Goal: Task Accomplishment & Management: Complete application form

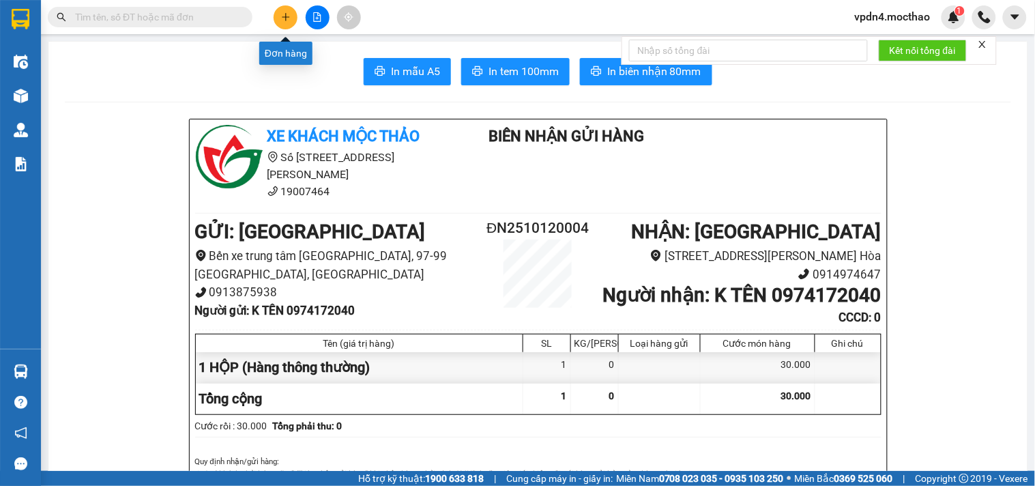
click at [285, 16] on icon "plus" at bounding box center [285, 17] width 1 height 8
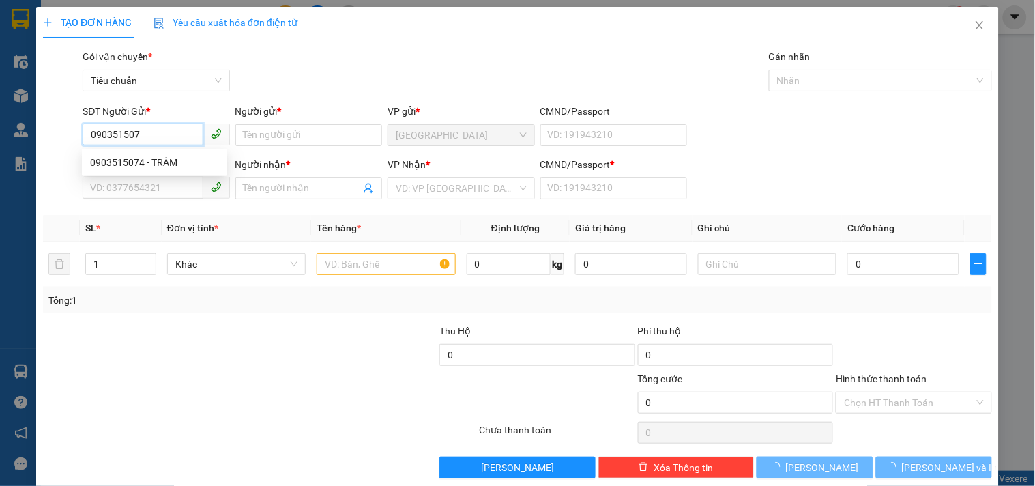
type input "0903515074"
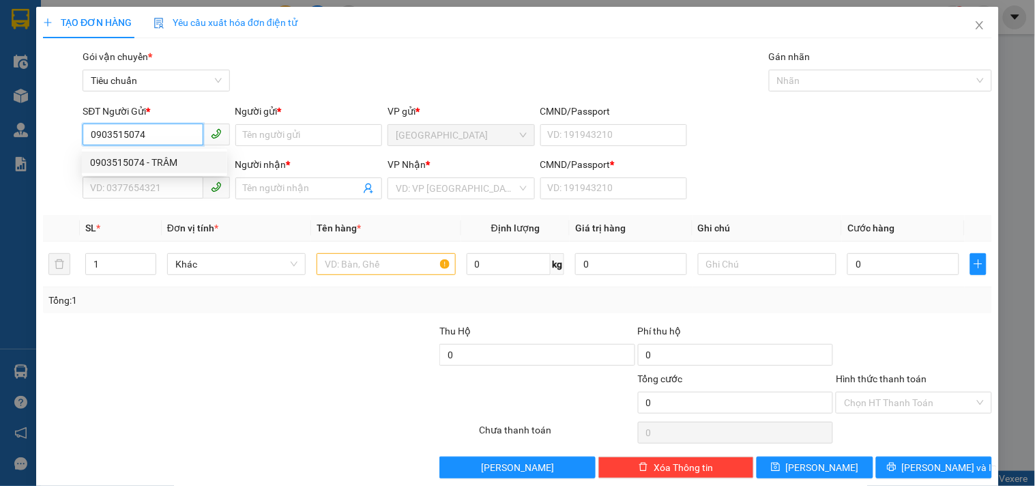
click at [141, 164] on div "0903515074 - TRÂM" at bounding box center [154, 162] width 129 height 15
type input "TRÂM"
type input "0986209967"
type input "TRÀ"
type input "0"
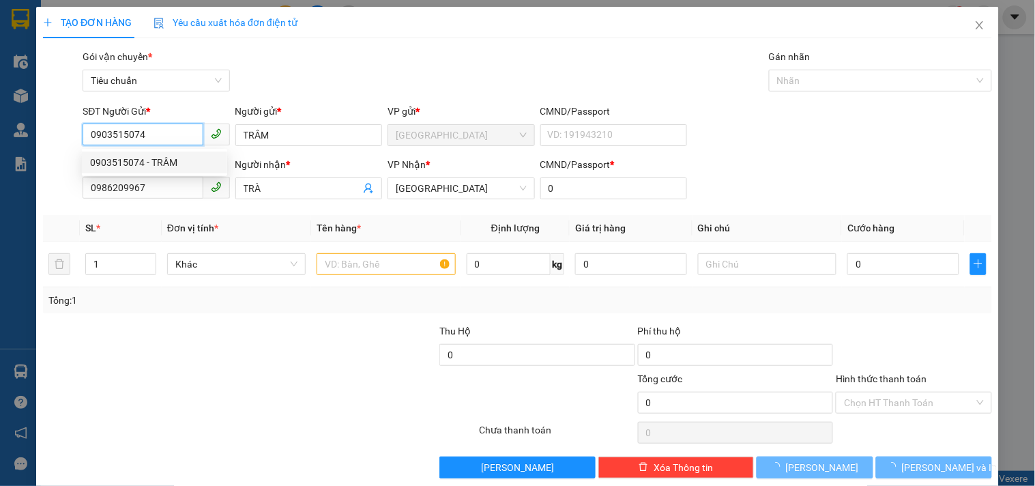
type input "30.000"
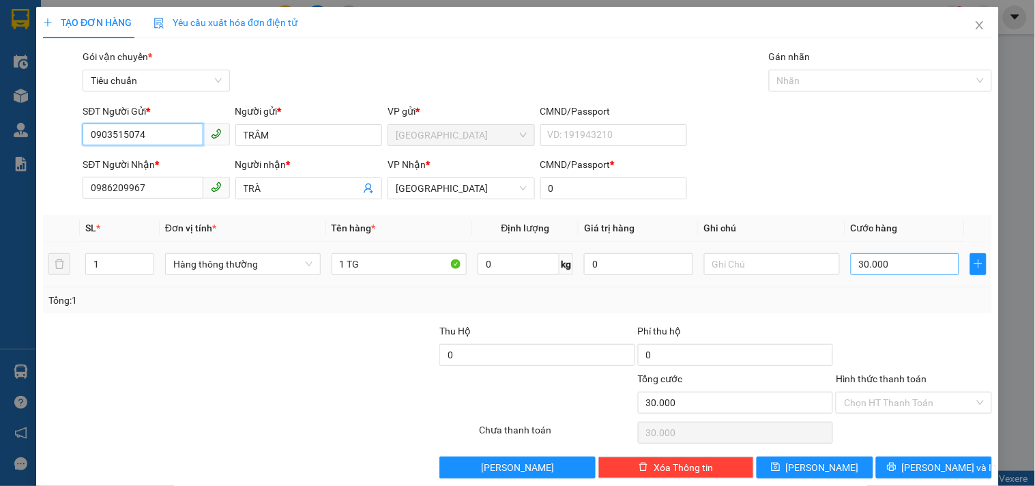
type input "0903515074"
click at [877, 260] on input "30.000" at bounding box center [905, 264] width 109 height 22
type input "5"
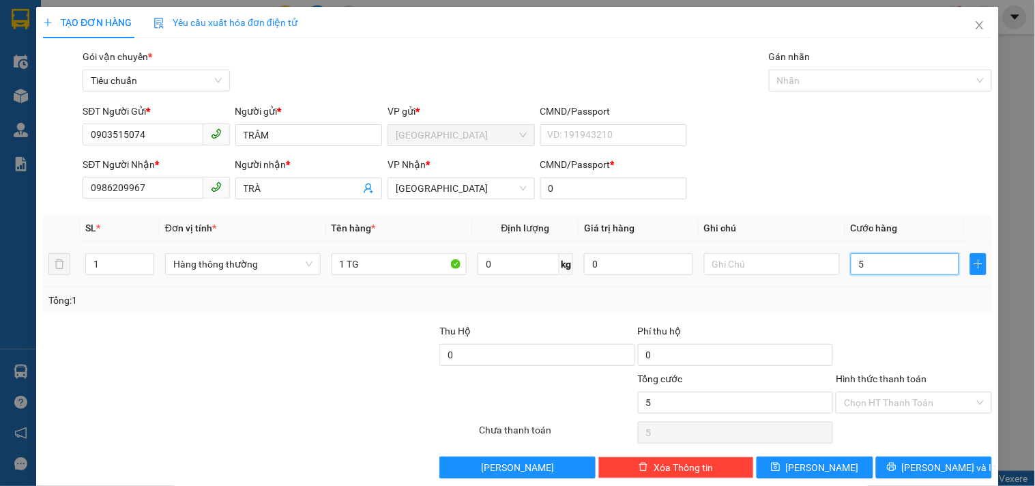
type input "50"
type input "50.000"
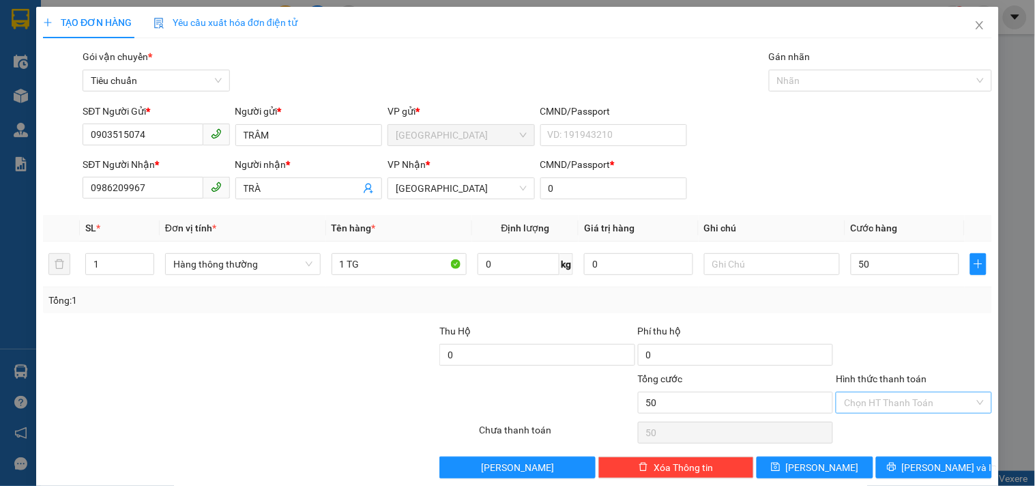
type input "50.000"
click at [896, 403] on input "Hình thức thanh toán" at bounding box center [909, 402] width 130 height 20
click at [874, 309] on div "Tại văn phòng" at bounding box center [905, 309] width 138 height 15
type input "0"
click at [913, 463] on span "[PERSON_NAME] và In" at bounding box center [950, 467] width 96 height 15
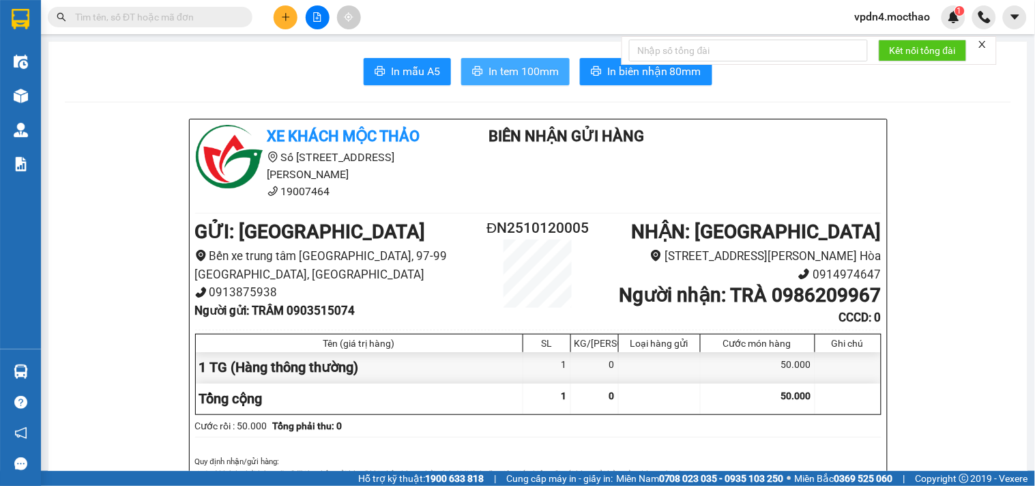
click at [532, 66] on span "In tem 100mm" at bounding box center [523, 71] width 70 height 17
click at [514, 74] on span "In tem 100mm" at bounding box center [523, 71] width 70 height 17
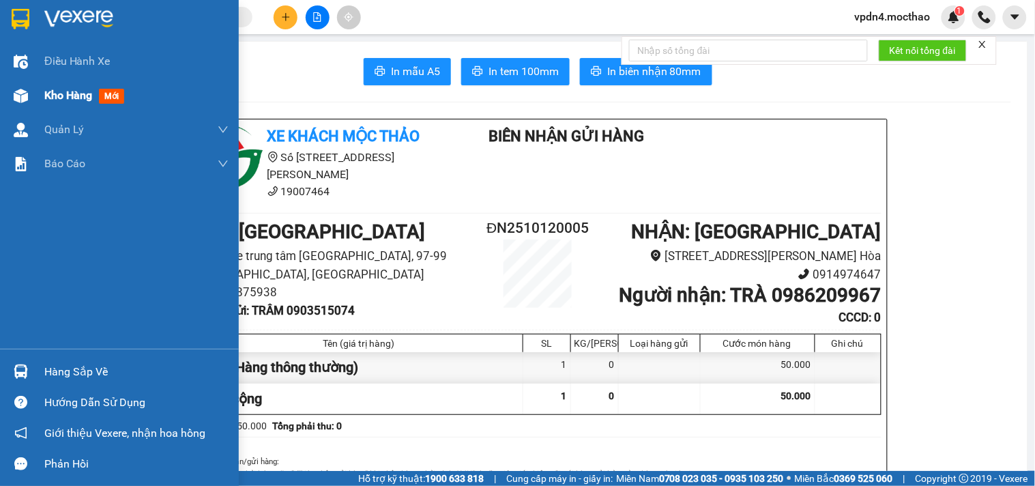
click at [78, 89] on span "Kho hàng" at bounding box center [68, 95] width 48 height 13
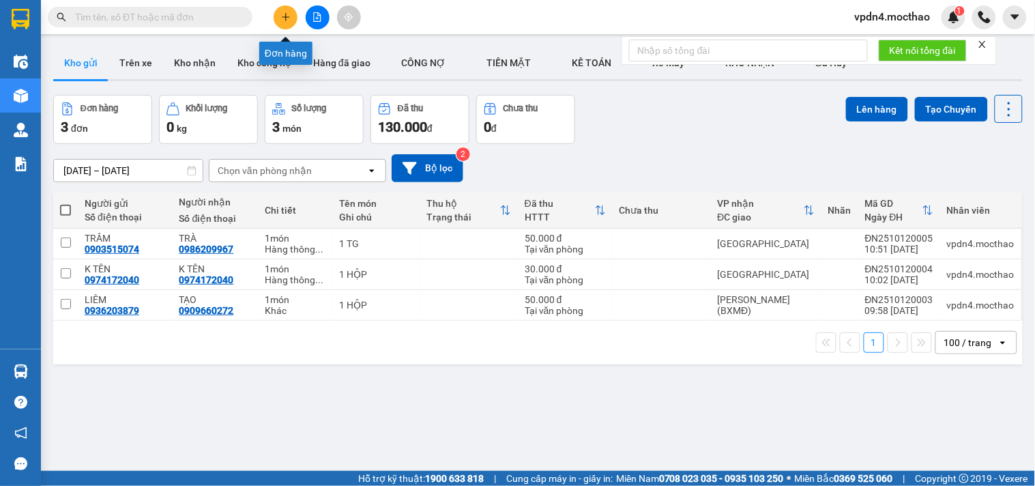
click at [287, 16] on icon "plus" at bounding box center [286, 16] width 8 height 1
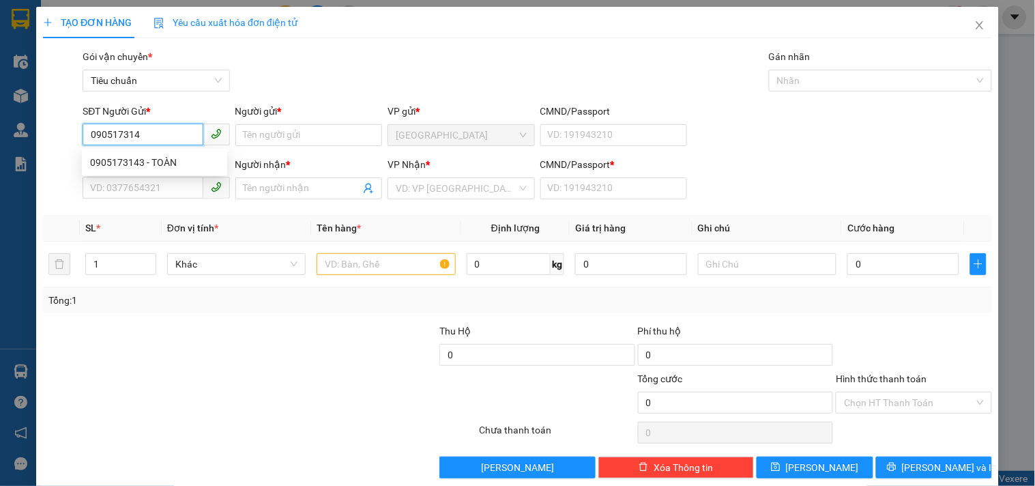
type input "0905173143"
click at [153, 162] on div "0905173143 - TOÀN" at bounding box center [154, 162] width 129 height 15
type input "TOÀN"
type input "0924778626"
type input "NHÂN"
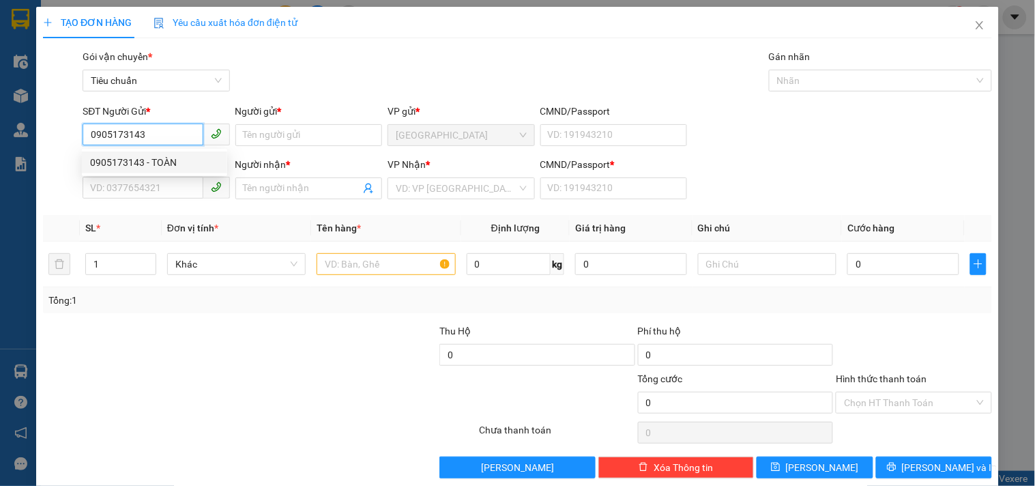
type input "0"
type input "50.000"
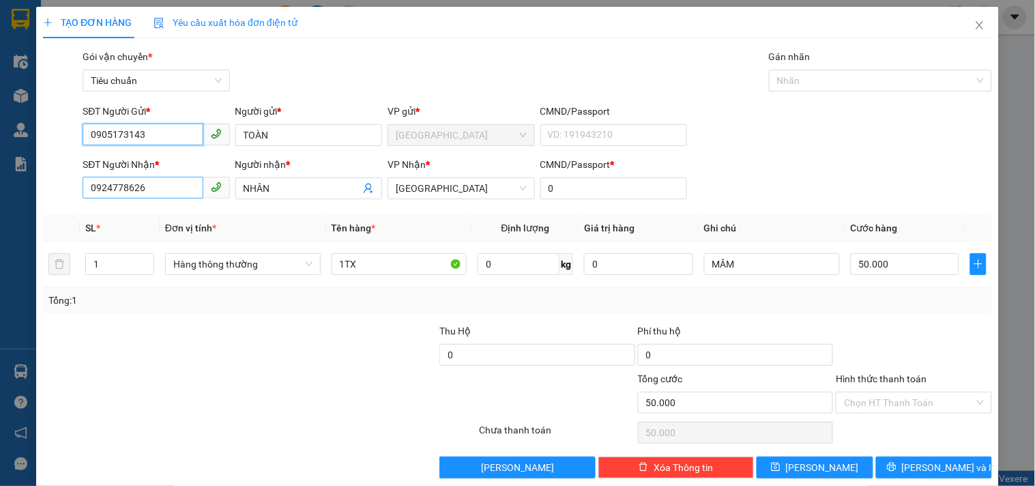
type input "0905173143"
click at [158, 186] on input "0924778626" at bounding box center [143, 188] width 120 height 22
type input "0327076254"
click at [159, 216] on div "0327076254 - NHẠN" at bounding box center [154, 215] width 129 height 15
type input "NHẠN"
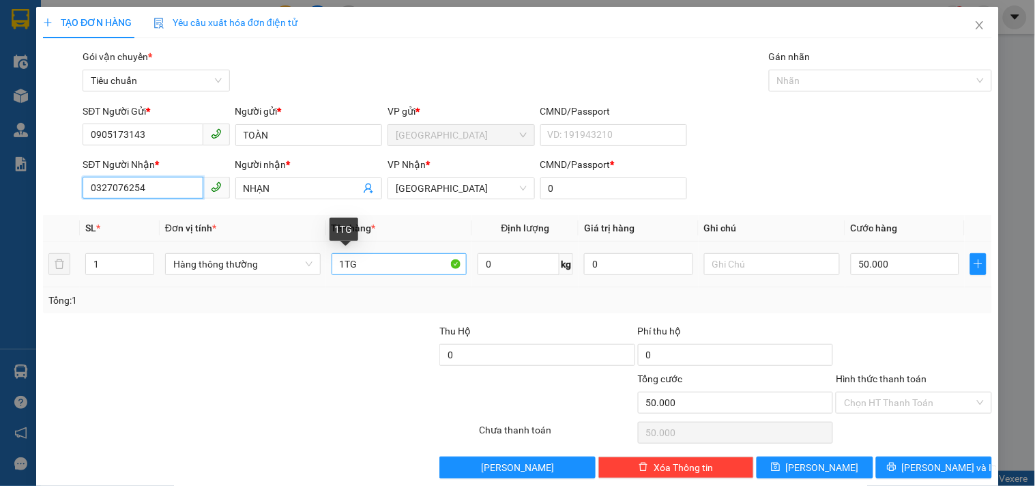
type input "0327076254"
click at [371, 266] on input "1TG" at bounding box center [400, 264] width 136 height 22
type input "1TG + 2000 LA 2"
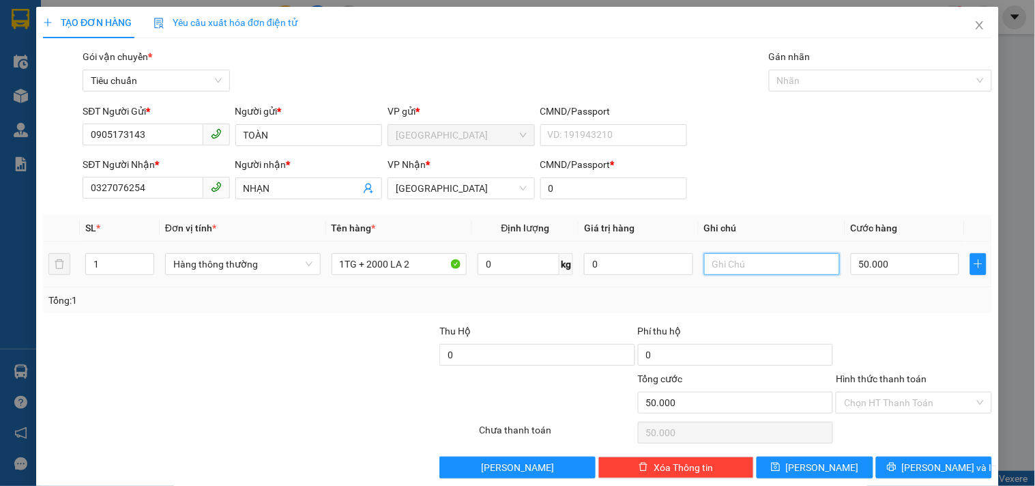
click at [718, 256] on input "text" at bounding box center [772, 264] width 136 height 22
type input "CHUYỂN LA 2"
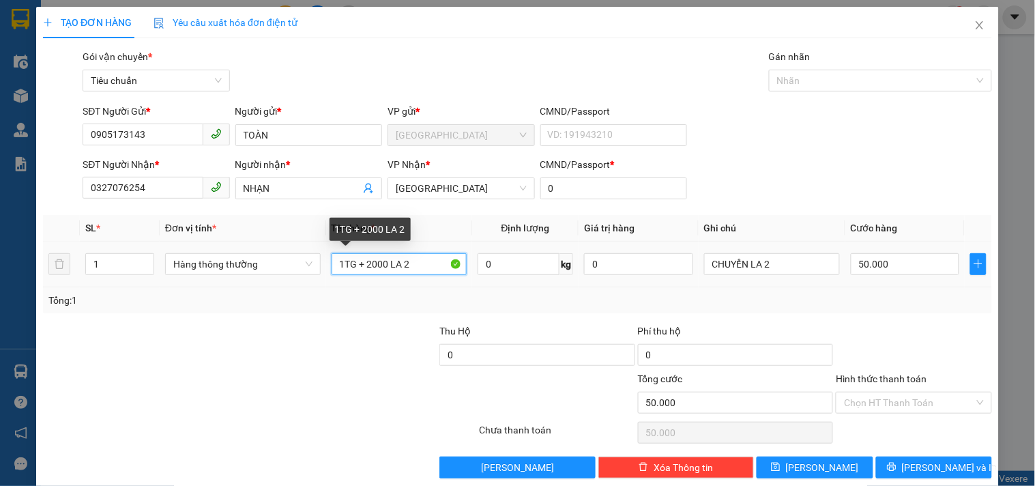
click at [385, 264] on input "1TG + 2000 LA 2" at bounding box center [400, 264] width 136 height 22
click at [372, 262] on input "1TG + 20000 LA 2" at bounding box center [400, 264] width 136 height 22
type input "1TG + 20.000 LA 2"
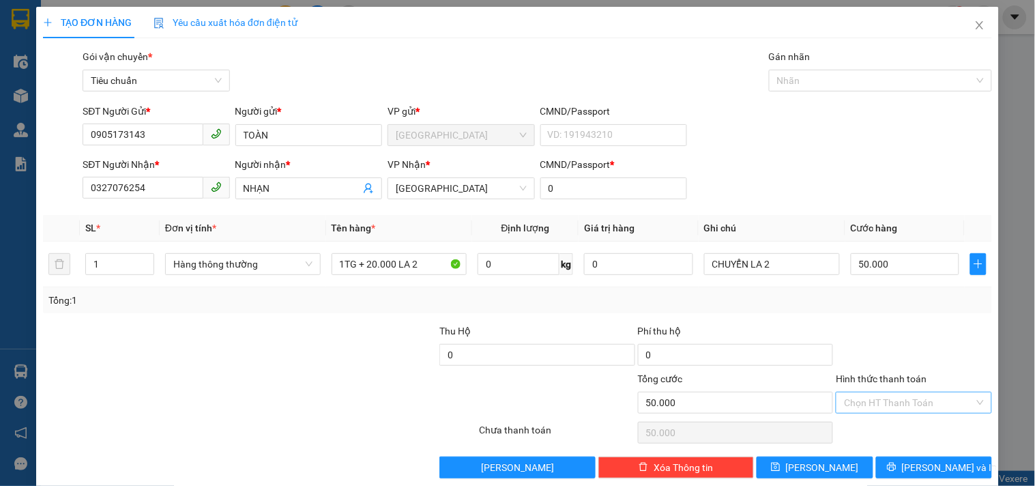
click at [883, 404] on input "Hình thức thanh toán" at bounding box center [909, 402] width 130 height 20
click at [867, 312] on div "Tại văn phòng" at bounding box center [905, 309] width 138 height 15
type input "0"
click at [933, 465] on span "[PERSON_NAME] và In" at bounding box center [950, 467] width 96 height 15
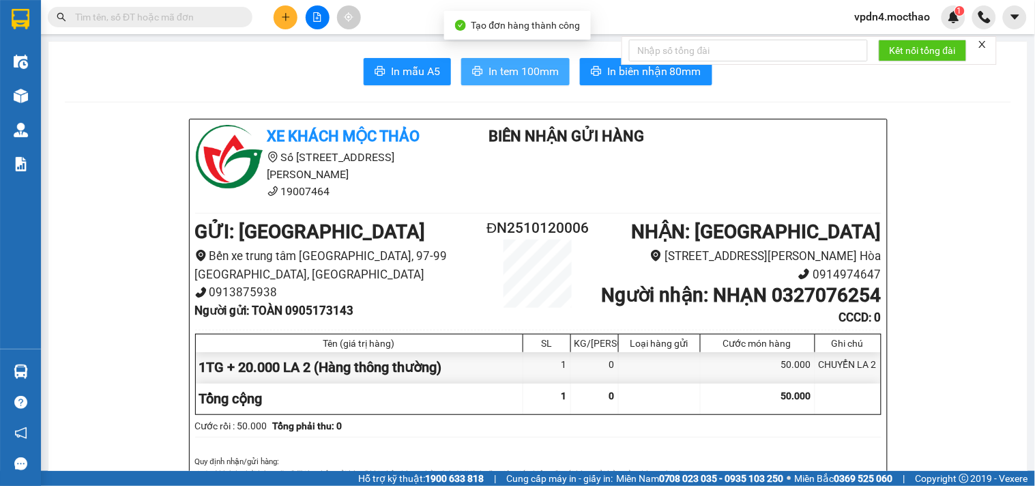
click at [530, 73] on span "In tem 100mm" at bounding box center [523, 71] width 70 height 17
